Goal: Find specific page/section: Find specific page/section

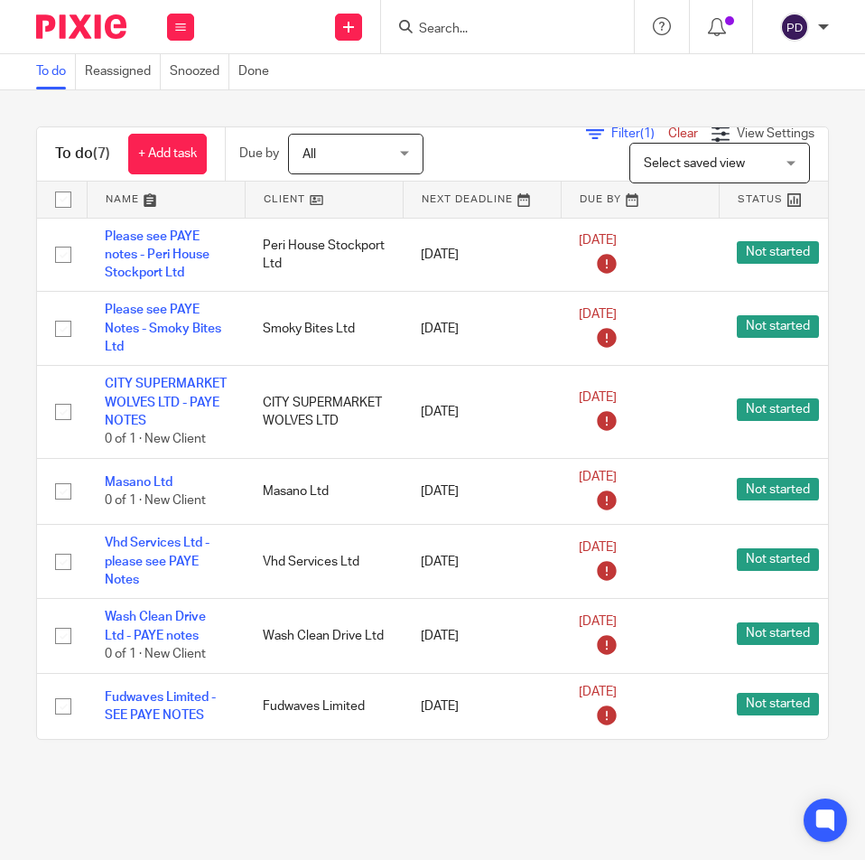
click at [439, 32] on input "Search" at bounding box center [498, 30] width 163 height 16
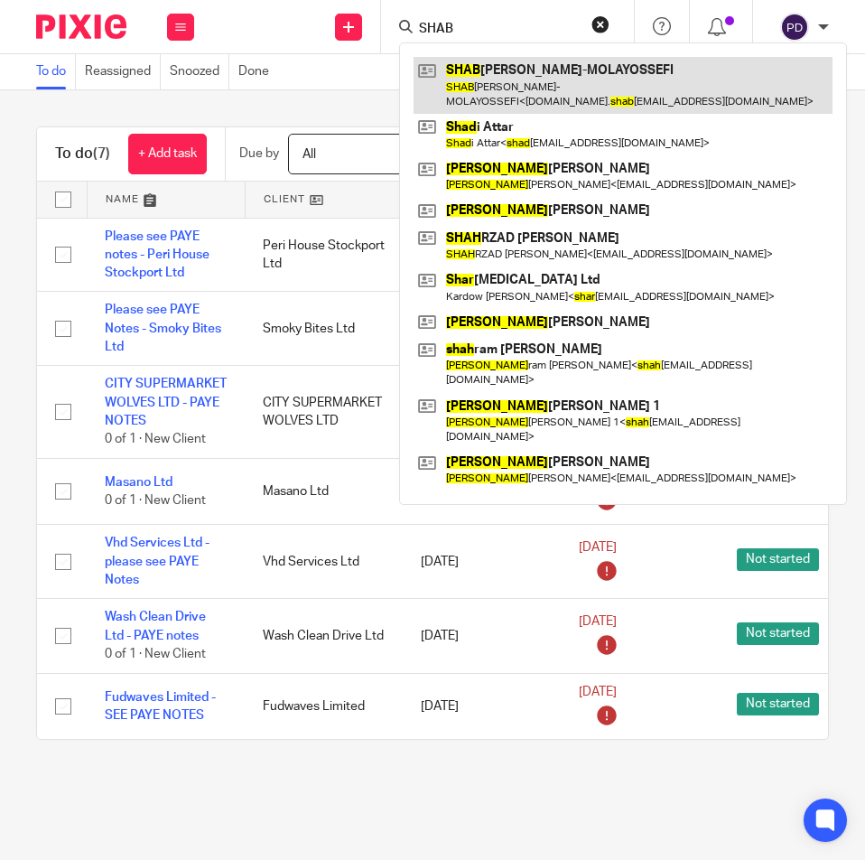
type input "SHAB"
click at [525, 69] on link at bounding box center [623, 85] width 419 height 56
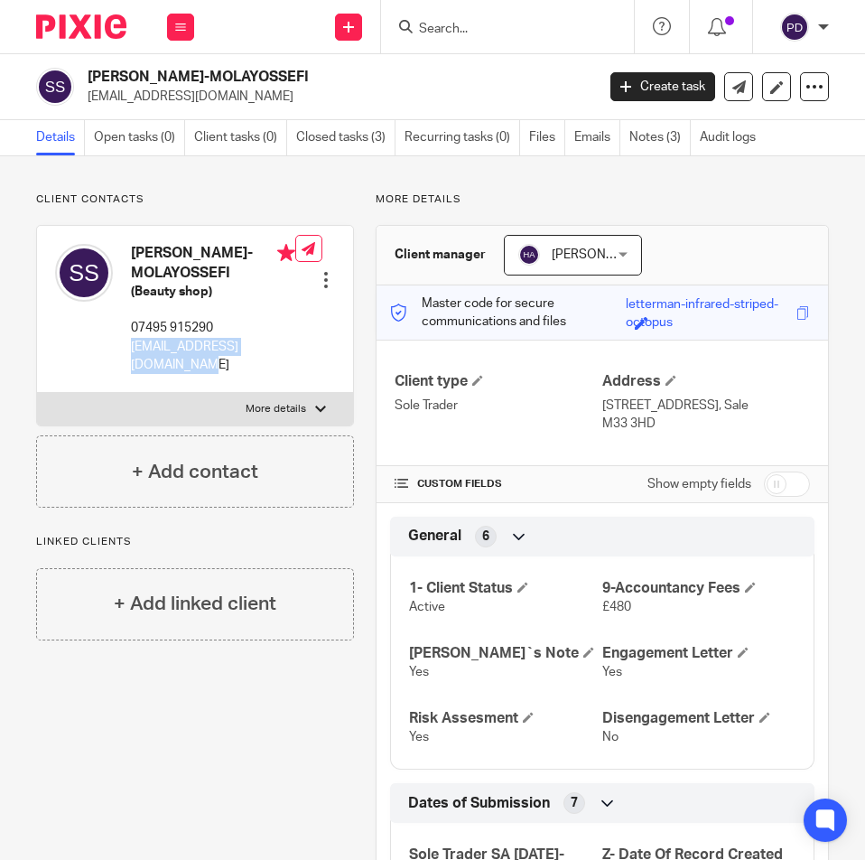
drag, startPoint x: 169, startPoint y: 389, endPoint x: 128, endPoint y: 365, distance: 47.4
click at [128, 365] on div "SHABNAM SHARIFI-MOLAYOSSEFI (Beauty shop) 07495 915290 shine.by.shabnam@gmail.c…" at bounding box center [175, 309] width 240 height 148
copy p "shine.by.shabnam@gmail.com"
click at [501, 38] on form at bounding box center [513, 26] width 192 height 23
click at [492, 28] on input "Search" at bounding box center [498, 30] width 163 height 16
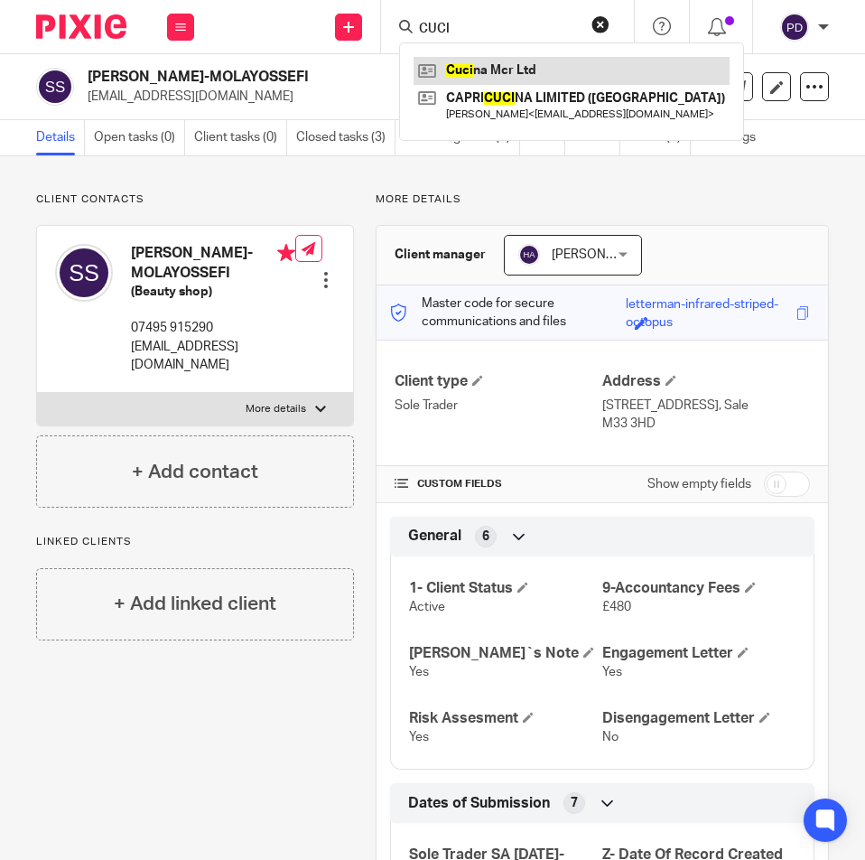
type input "CUCI"
click at [484, 62] on link at bounding box center [572, 70] width 316 height 27
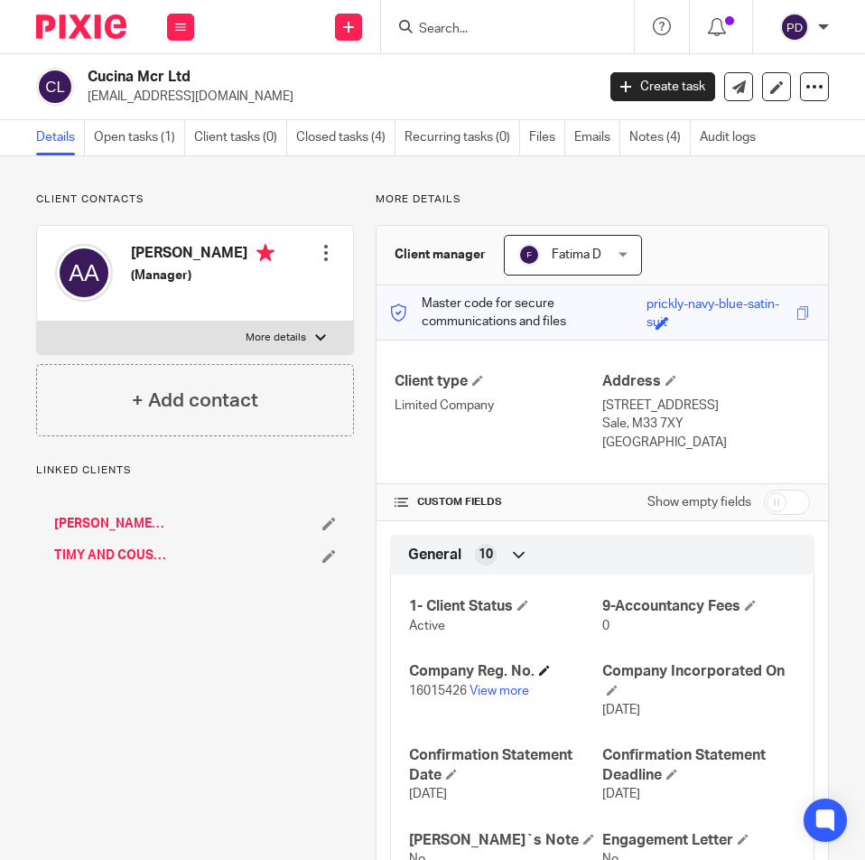
scroll to position [181, 0]
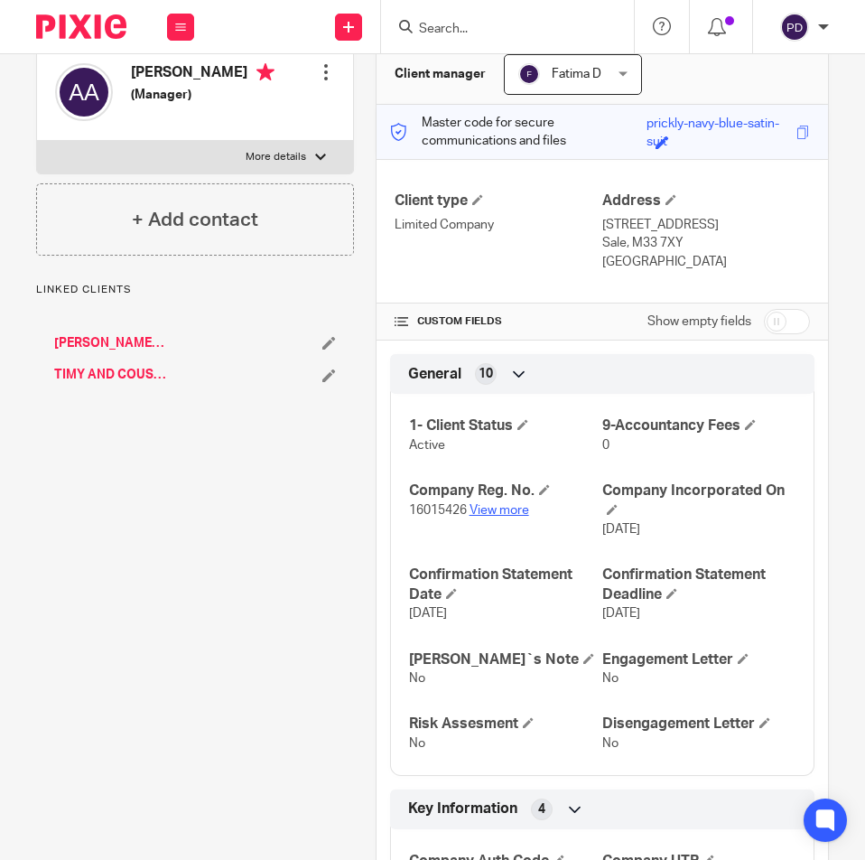
click at [490, 507] on link "View more" at bounding box center [499, 510] width 60 height 13
click at [105, 339] on link "[PERSON_NAME] Food Ltd" at bounding box center [110, 343] width 113 height 18
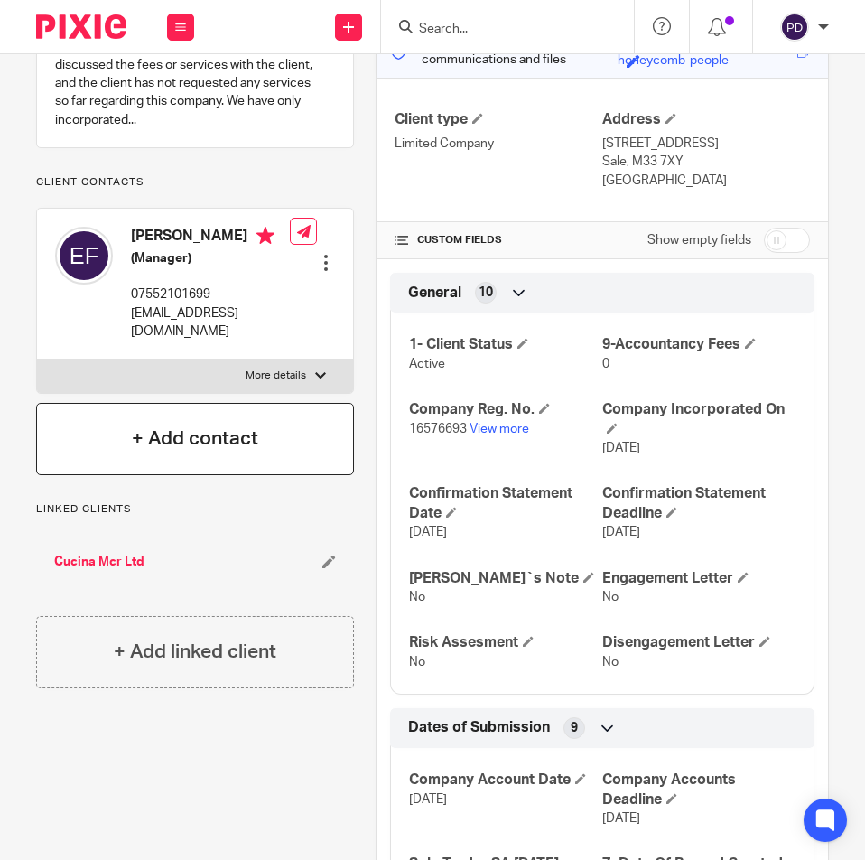
scroll to position [271, 0]
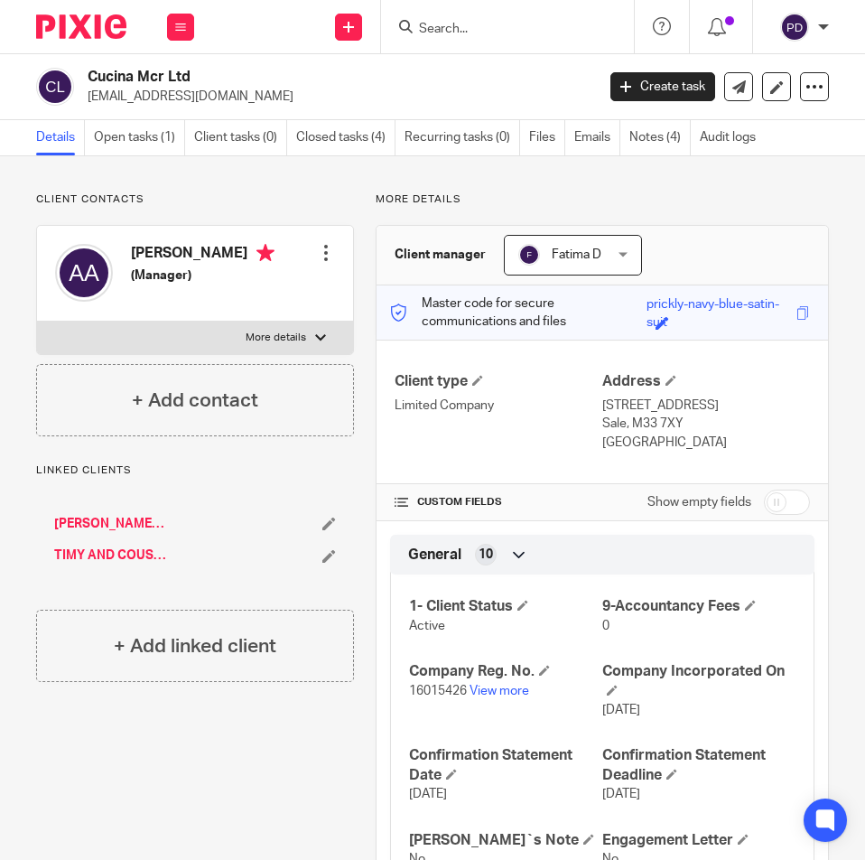
click at [79, 516] on link "[PERSON_NAME] Food Ltd" at bounding box center [110, 524] width 113 height 18
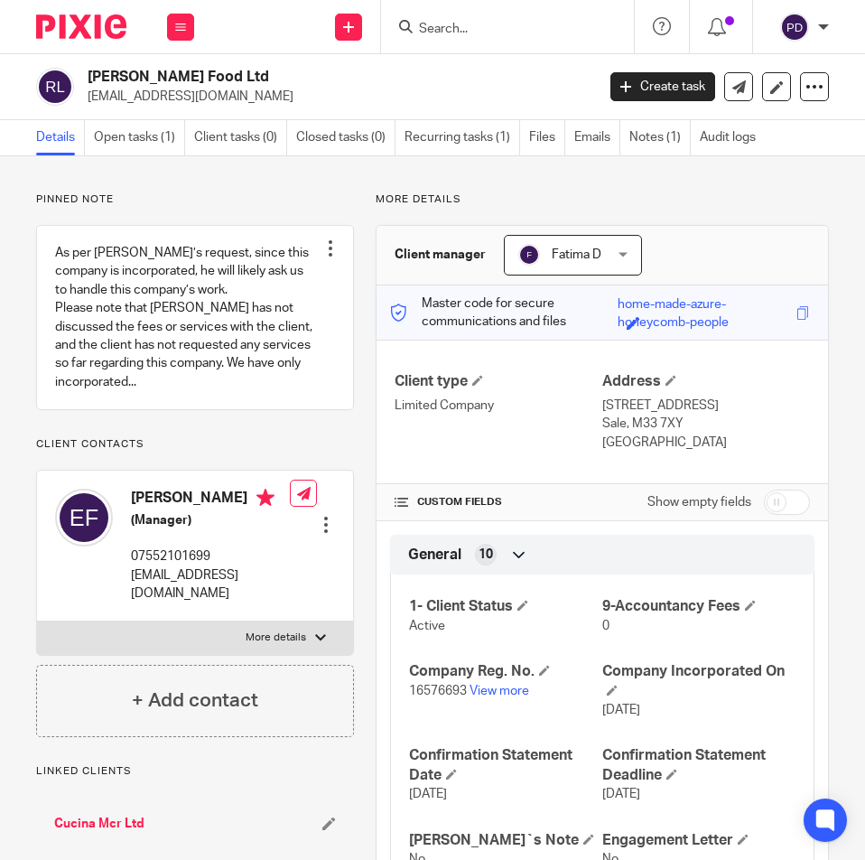
click at [491, 682] on p "16576693 View more" at bounding box center [505, 691] width 193 height 18
click at [489, 690] on link "View more" at bounding box center [499, 690] width 60 height 13
